Goal: Information Seeking & Learning: Learn about a topic

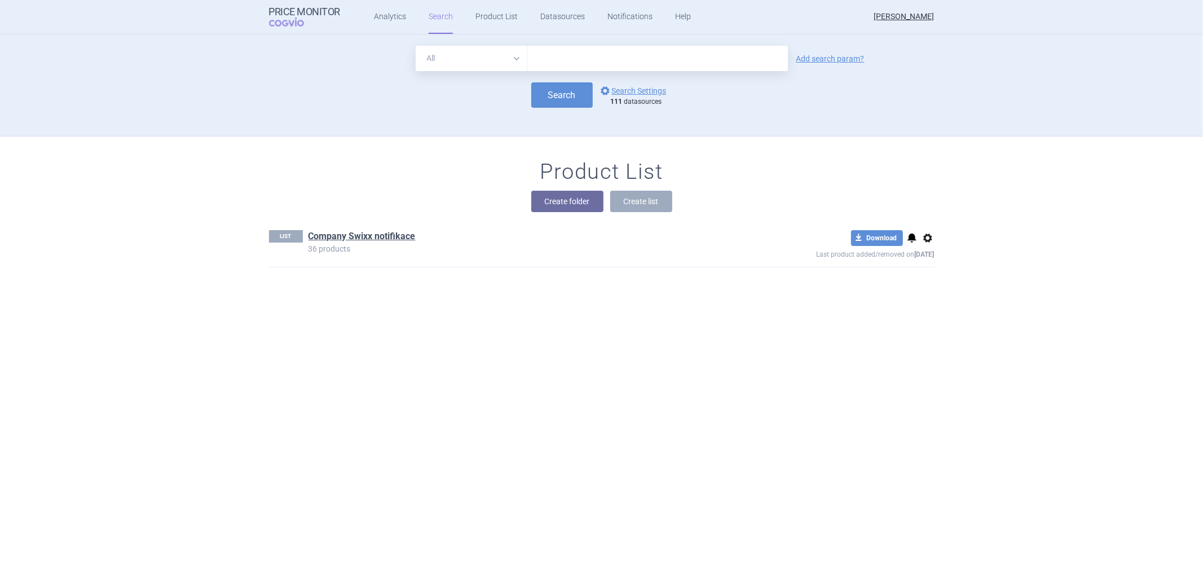
click at [581, 55] on input "text" at bounding box center [658, 58] width 261 height 25
click at [390, 10] on link "Analytics" at bounding box center [390, 17] width 32 height 34
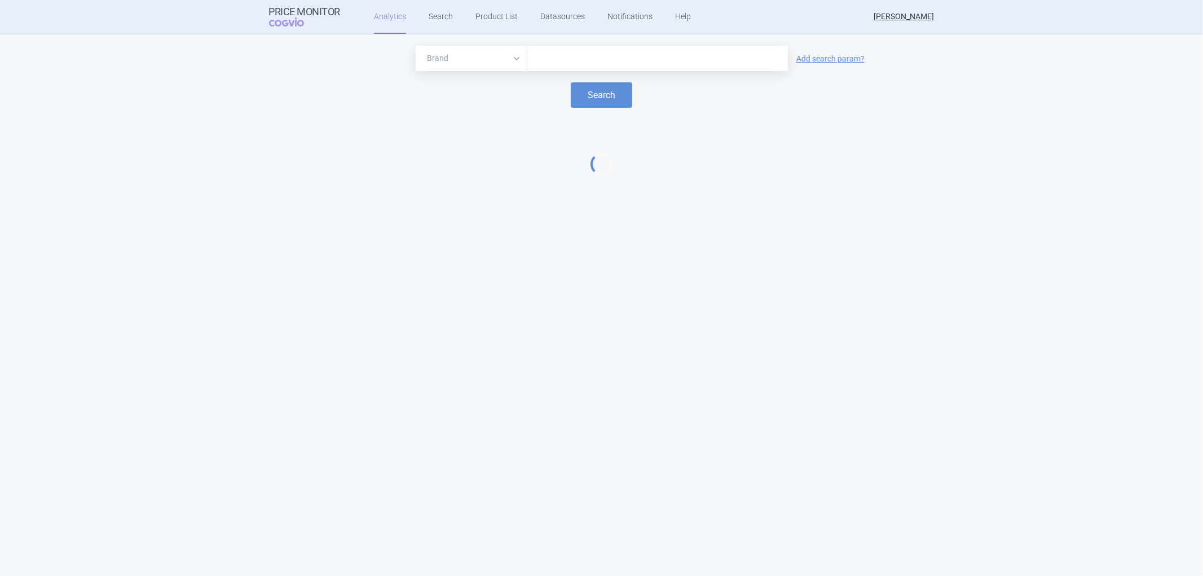
click at [582, 64] on input "text" at bounding box center [657, 58] width 249 height 15
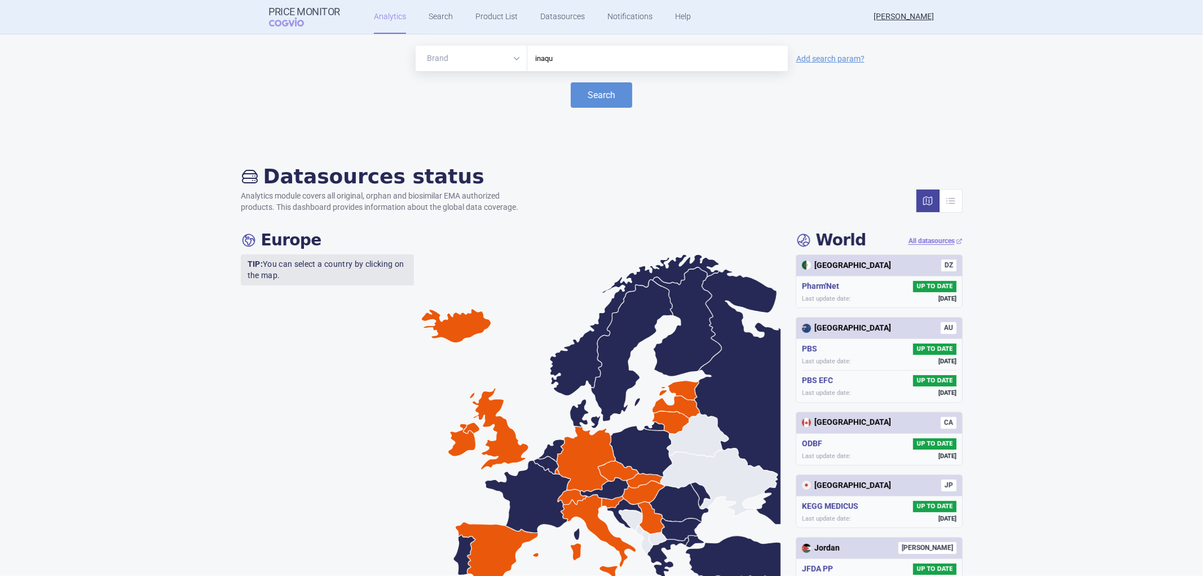
type input "inaq"
click at [594, 100] on button "Search" at bounding box center [602, 94] width 62 height 25
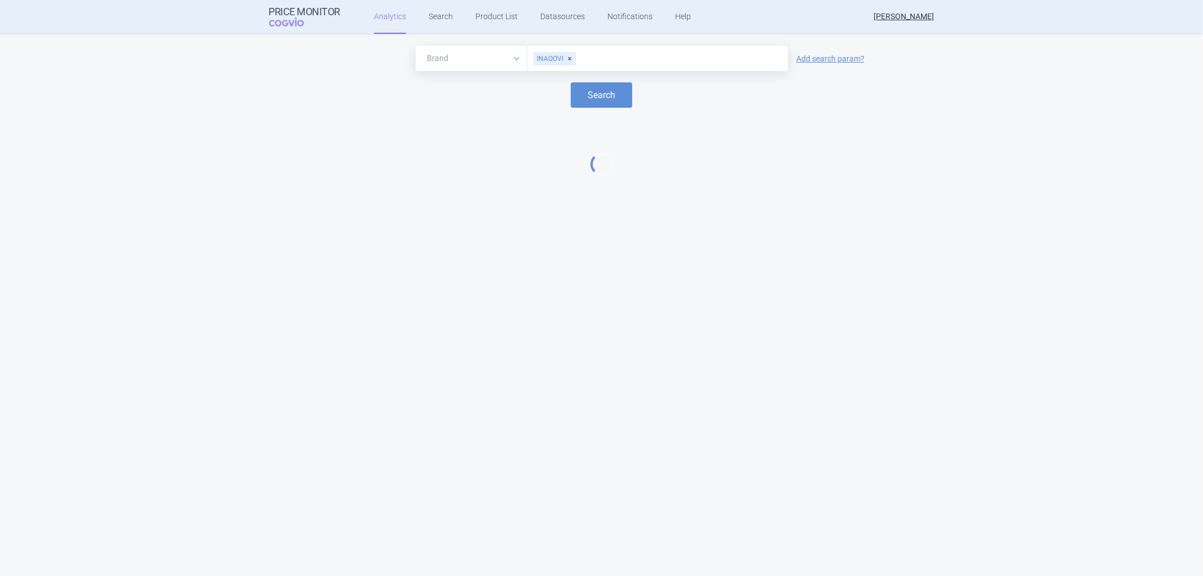
select select "EUR"
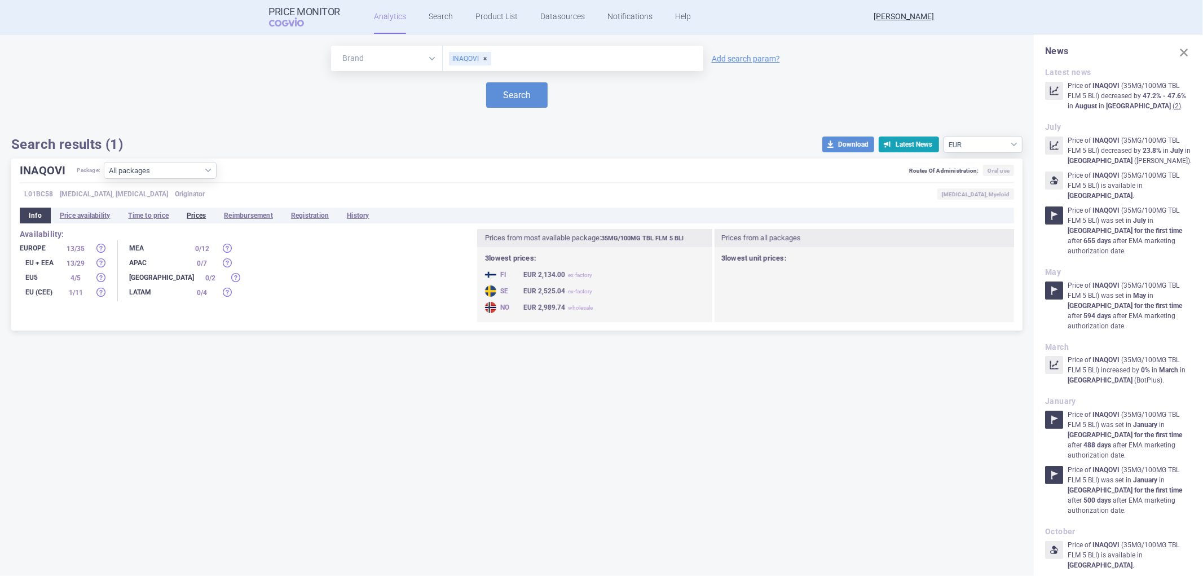
click at [197, 212] on li "Prices" at bounding box center [196, 216] width 37 height 16
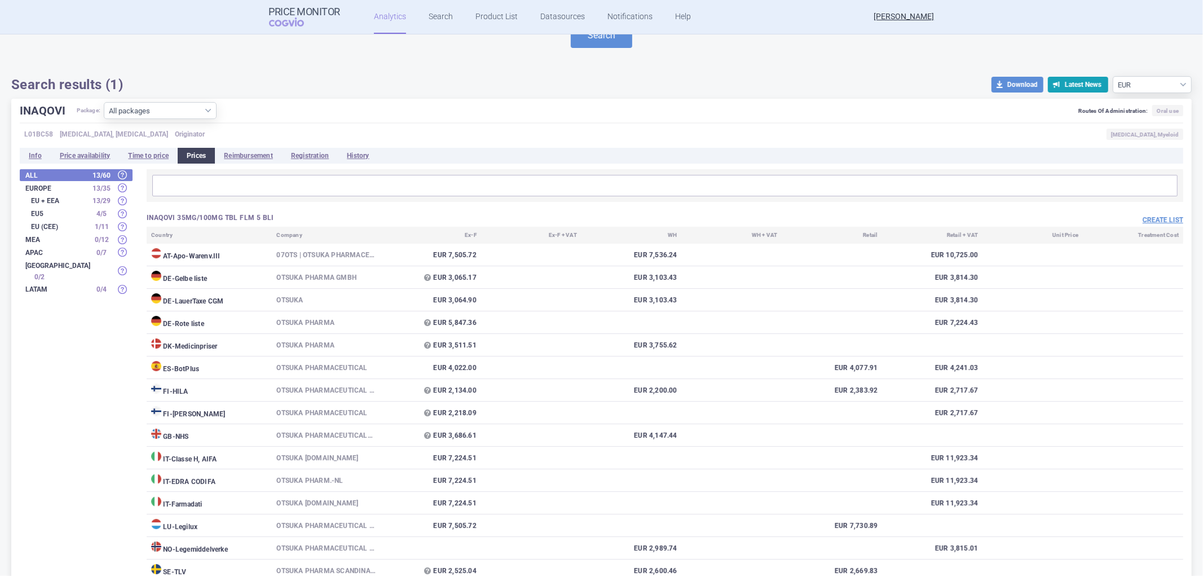
scroll to position [151, 0]
